Goal: Information Seeking & Learning: Find specific fact

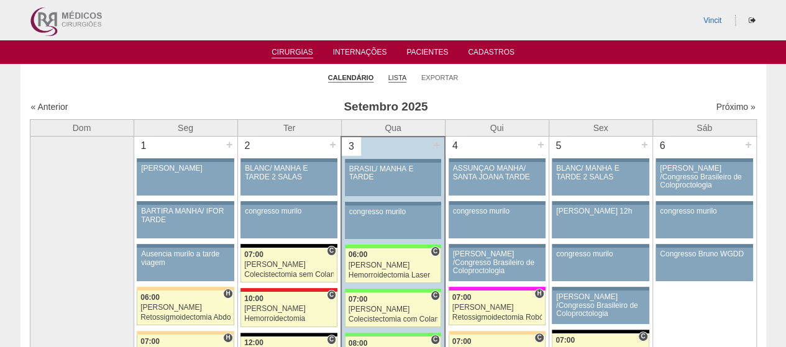
click at [394, 78] on link "Lista" at bounding box center [397, 77] width 19 height 9
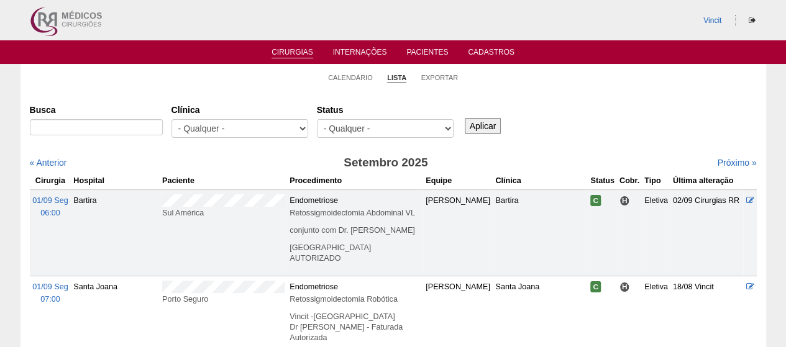
click at [51, 137] on div at bounding box center [96, 130] width 133 height 22
click at [68, 126] on input "Busca" at bounding box center [96, 127] width 133 height 16
type input "[PERSON_NAME]"
click at [465, 118] on input "Aplicar" at bounding box center [483, 126] width 37 height 16
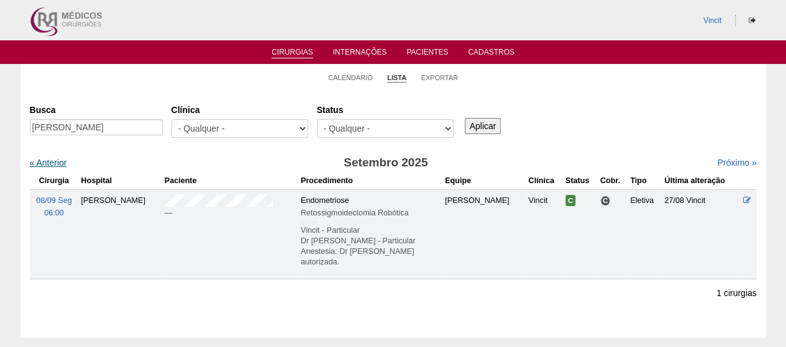
click at [49, 164] on div "« Anterior" at bounding box center [117, 163] width 175 height 12
click at [49, 164] on link "« Anterior" at bounding box center [48, 163] width 37 height 10
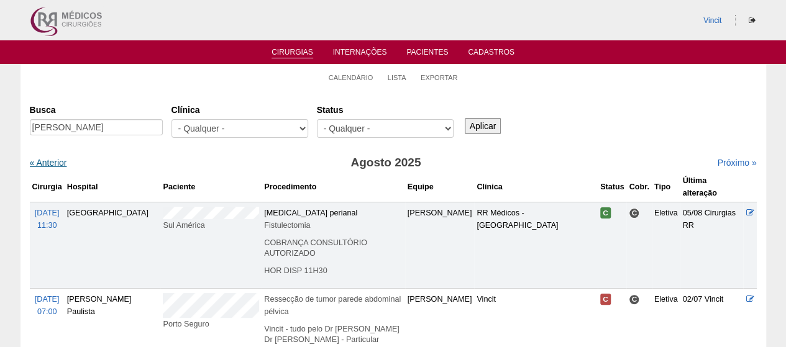
click at [53, 166] on link "« Anterior" at bounding box center [48, 163] width 37 height 10
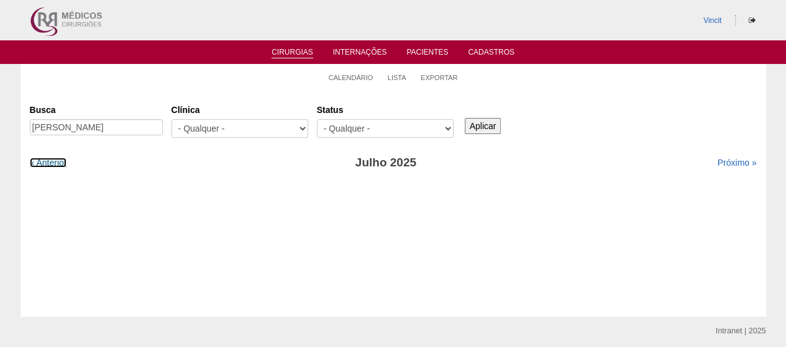
click at [53, 166] on link "« Anterior" at bounding box center [48, 163] width 37 height 10
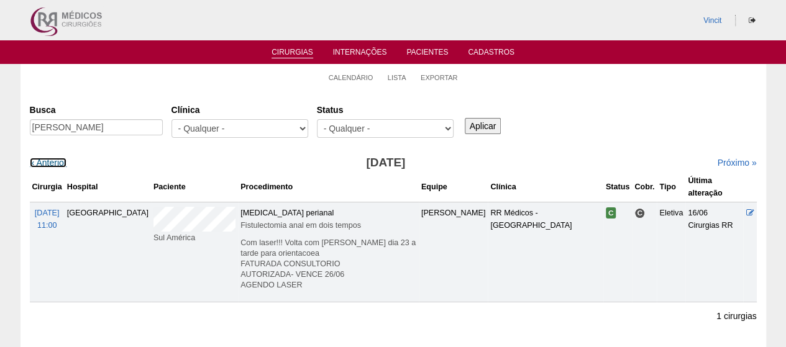
click at [53, 166] on link "« Anterior" at bounding box center [48, 163] width 37 height 10
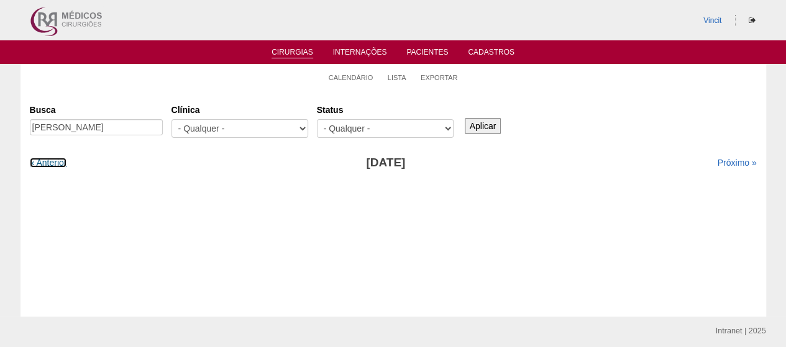
click at [53, 166] on link "« Anterior" at bounding box center [48, 163] width 37 height 10
drag, startPoint x: 0, startPoint y: 0, endPoint x: 53, endPoint y: 166, distance: 174.2
click at [53, 166] on link "« Anterior" at bounding box center [48, 163] width 37 height 10
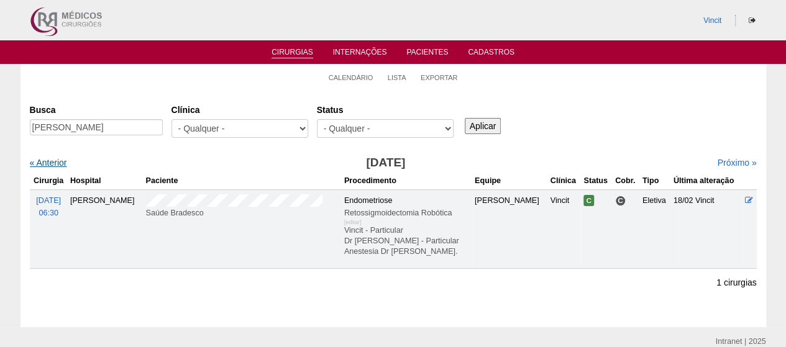
drag, startPoint x: 0, startPoint y: 0, endPoint x: 53, endPoint y: 166, distance: 174.2
click at [53, 166] on link "« Anterior" at bounding box center [48, 163] width 37 height 10
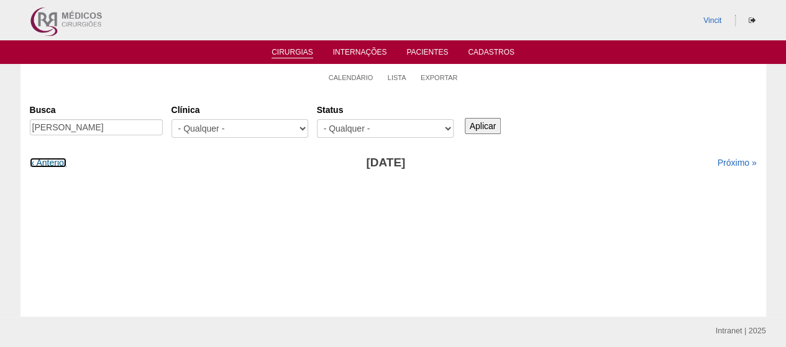
click at [54, 166] on link "« Anterior" at bounding box center [48, 163] width 37 height 10
